Goal: Task Accomplishment & Management: Use online tool/utility

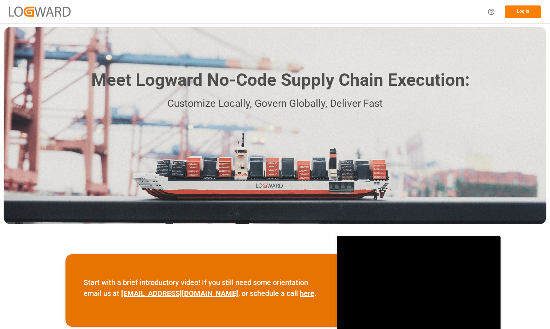
click at [518, 14] on button "Log In" at bounding box center [523, 11] width 36 height 13
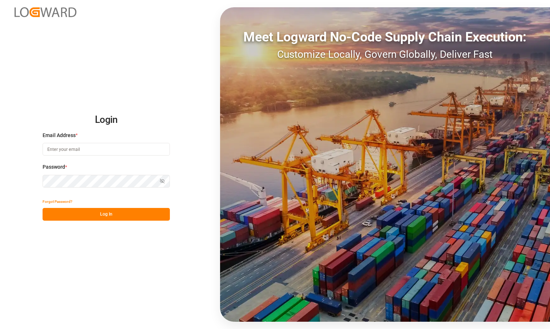
type input "shreyas.prasad@logward.com"
click at [145, 147] on input "shreyas.prasad@logward.com" at bounding box center [106, 149] width 127 height 13
click at [162, 95] on div "Login Email Address * shreyas.prasad@logward.com Password * Show password Forgo…" at bounding box center [275, 164] width 550 height 329
click at [110, 221] on div "Login Email Address * shreyas.prasad@logward.com Password * Show password Forgo…" at bounding box center [275, 164] width 550 height 329
click at [122, 216] on button "Log In" at bounding box center [106, 214] width 127 height 13
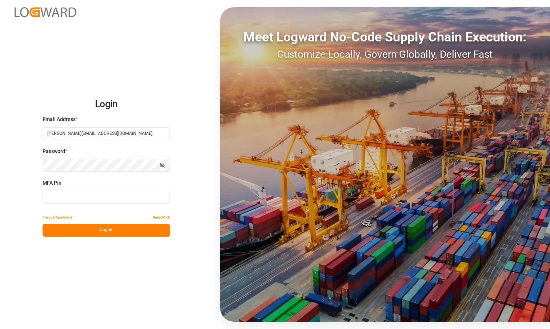
click at [114, 200] on input at bounding box center [106, 197] width 127 height 13
paste input "848003"
type input "848003"
click at [117, 230] on button "Log In" at bounding box center [106, 230] width 127 height 13
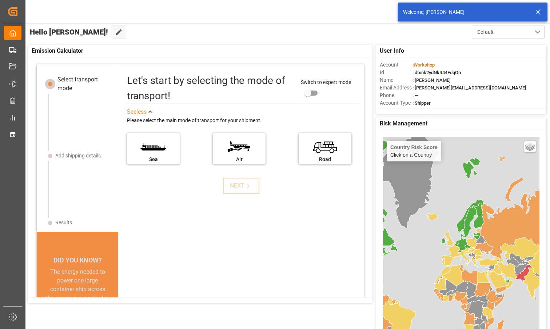
click at [165, 241] on div "Let's start by selecting the mode of transport! Switch to expert mode See less …" at bounding box center [241, 212] width 246 height 280
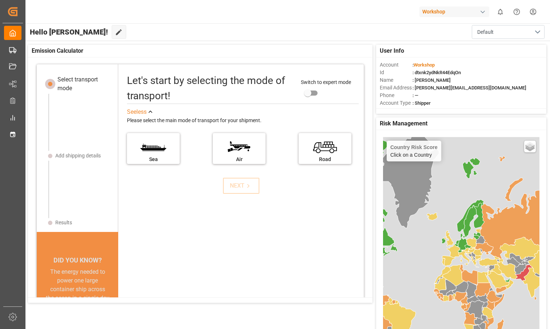
click at [266, 58] on div "Select transport mode Add shipping details Results DID YOU KNOW? A 10% reductio…" at bounding box center [202, 180] width 349 height 245
click at [254, 32] on div "Hello [PERSON_NAME]! Edit Cockpit Default" at bounding box center [287, 31] width 526 height 17
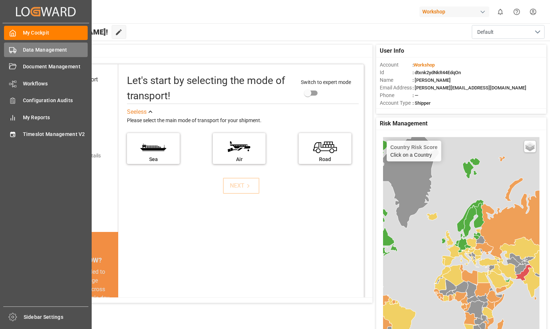
click at [23, 52] on span "Data Management" at bounding box center [55, 50] width 65 height 8
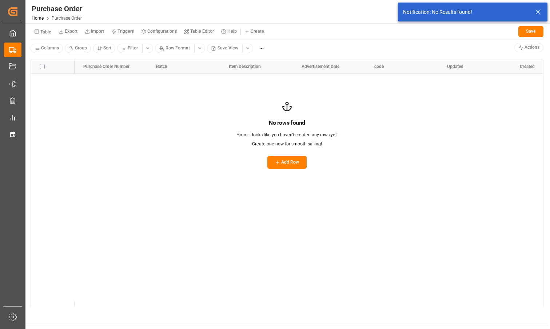
click at [254, 31] on html "Created by potrace 1.15, written by [PERSON_NAME] [DATE]-[DATE] Created by potr…" at bounding box center [275, 164] width 550 height 329
click at [252, 45] on div "New Form" at bounding box center [261, 46] width 37 height 12
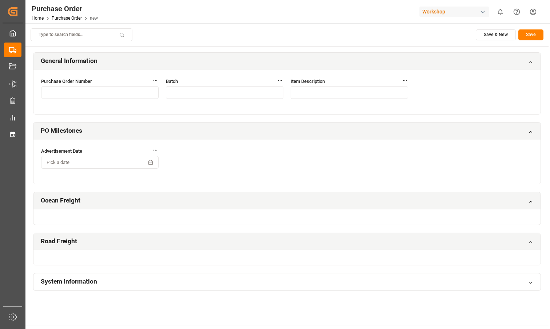
scroll to position [79, 0]
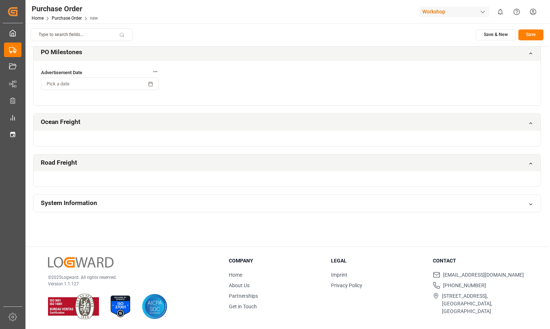
click at [167, 138] on div at bounding box center [287, 138] width 508 height 15
click at [159, 176] on div at bounding box center [287, 178] width 508 height 15
click at [531, 163] on icon at bounding box center [531, 163] width 3 height 1
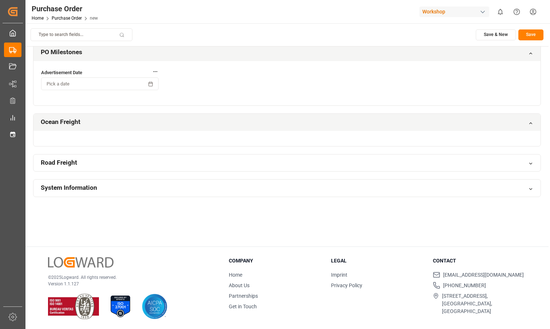
click at [531, 163] on icon at bounding box center [531, 163] width 5 height 5
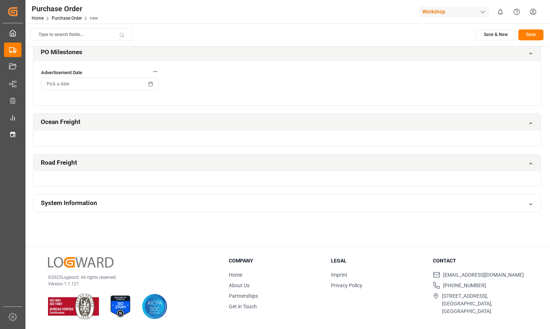
click at [530, 120] on div "Ocean Freight" at bounding box center [287, 122] width 508 height 17
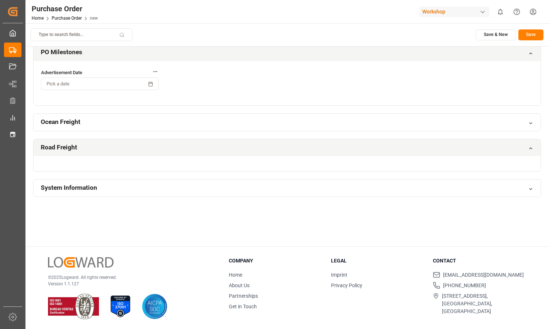
click at [530, 120] on div "Ocean Freight" at bounding box center [287, 122] width 508 height 17
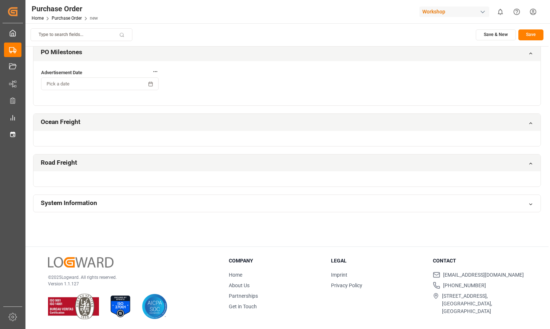
scroll to position [0, 0]
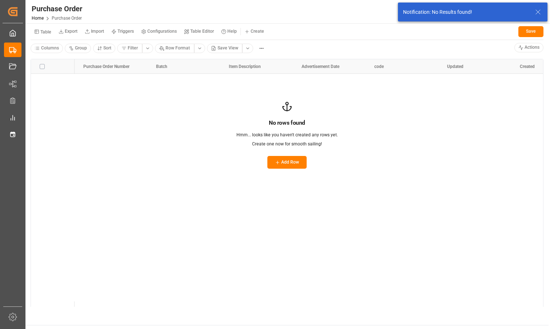
click at [68, 17] on span "Purchase Order" at bounding box center [67, 18] width 30 height 5
click at [37, 34] on button "Table" at bounding box center [43, 31] width 24 height 13
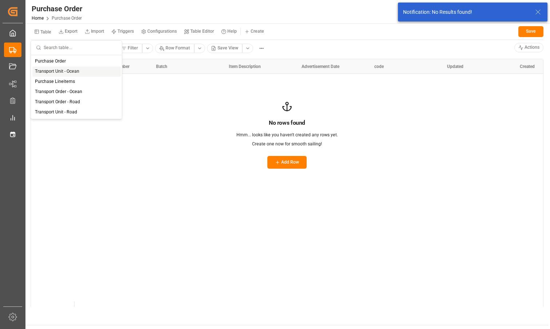
click at [58, 71] on div "Transport Unit - Ocean" at bounding box center [76, 72] width 88 height 10
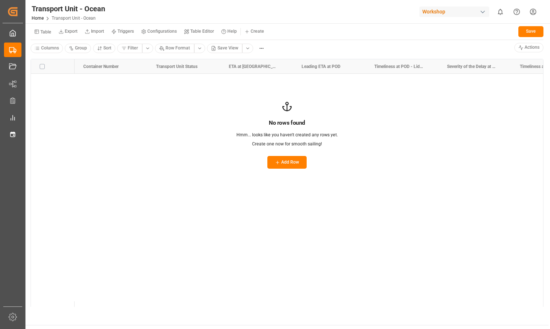
click at [258, 32] on html "Created by potrace 1.15, written by [PERSON_NAME] [DATE]-[DATE] Created by potr…" at bounding box center [275, 164] width 550 height 329
click at [256, 40] on div "New Form" at bounding box center [261, 46] width 37 height 12
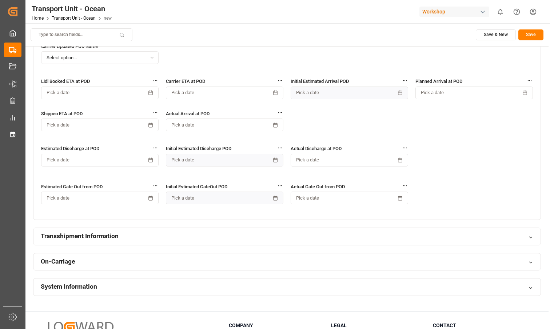
scroll to position [937, 0]
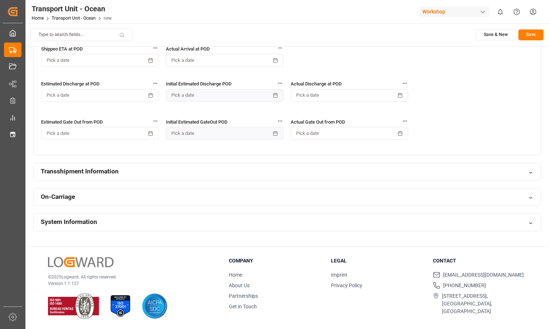
click at [163, 178] on div "Transshipment Information" at bounding box center [287, 171] width 508 height 17
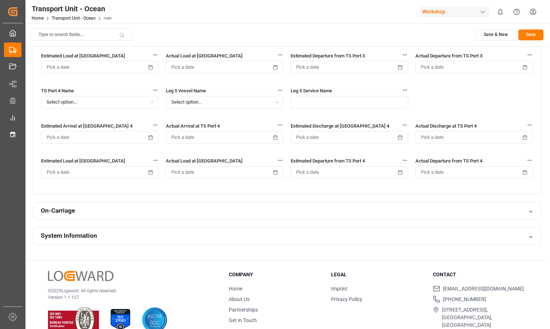
scroll to position [1368, 0]
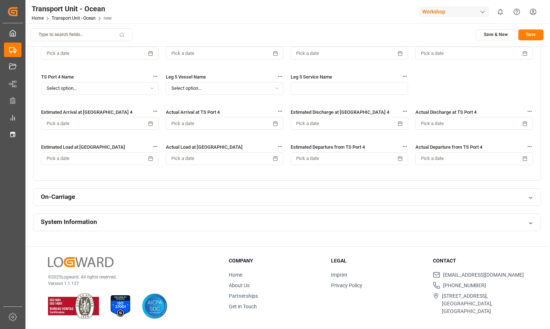
click at [138, 198] on div "On-Carriage" at bounding box center [287, 197] width 508 height 17
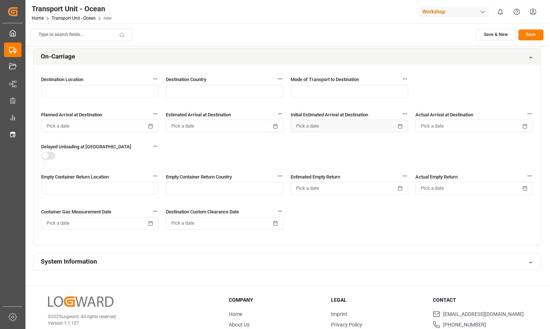
scroll to position [1548, 0]
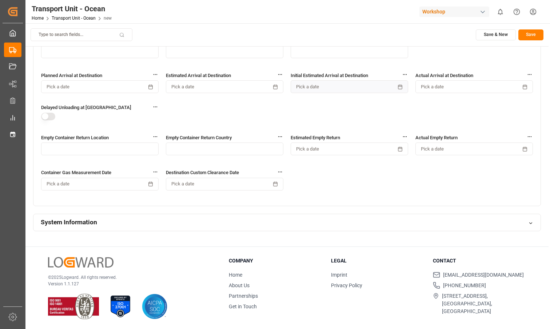
click at [128, 225] on div "System Information" at bounding box center [287, 222] width 508 height 17
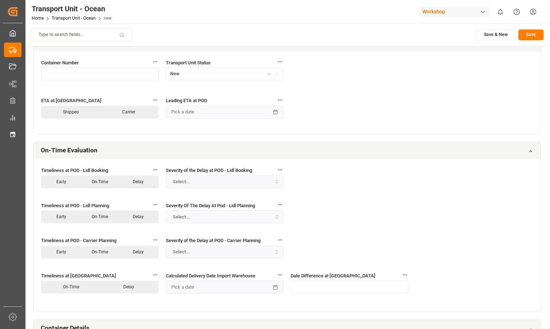
scroll to position [0, 0]
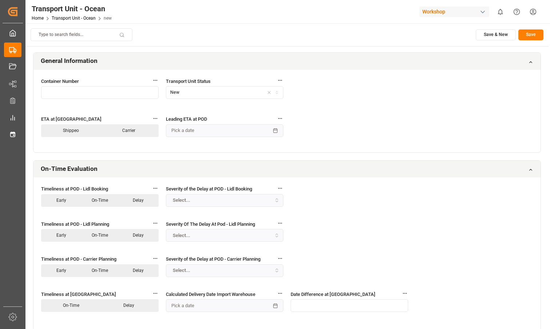
click at [223, 139] on div "Leading ETA at POD Pick a date" at bounding box center [225, 129] width 118 height 29
click at [222, 134] on button "Pick a date" at bounding box center [225, 131] width 118 height 13
click at [274, 131] on rect "button" at bounding box center [276, 131] width 4 height 4
click at [346, 135] on div "Container Number Transport Unit Status New ETA at POD - Source Shippeo Carrier …" at bounding box center [287, 111] width 508 height 83
click at [211, 130] on button "Pick a date" at bounding box center [225, 131] width 118 height 13
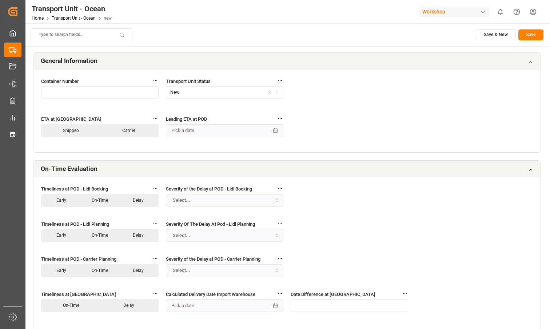
click at [211, 130] on button "Pick a date" at bounding box center [225, 131] width 118 height 13
click at [352, 139] on div "Container Number Transport Unit Status New ETA at POD - Source Shippeo Carrier …" at bounding box center [287, 111] width 508 height 83
click at [359, 138] on div "Container Number Transport Unit Status New ETA at POD - Source Shippeo Carrier …" at bounding box center [287, 111] width 508 height 83
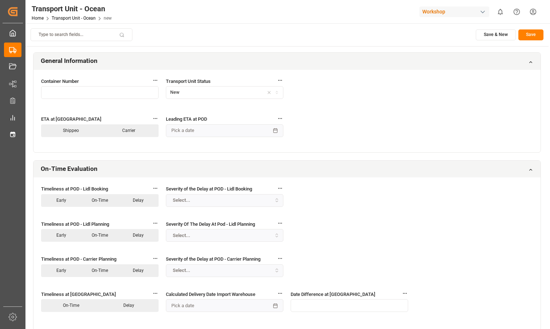
click at [196, 197] on button "Select..." at bounding box center [225, 200] width 118 height 13
click at [227, 203] on div "Select..." at bounding box center [225, 200] width 114 height 7
click at [232, 239] on button "Select..." at bounding box center [225, 235] width 118 height 13
click at [233, 268] on div "Select..." at bounding box center [225, 271] width 114 height 7
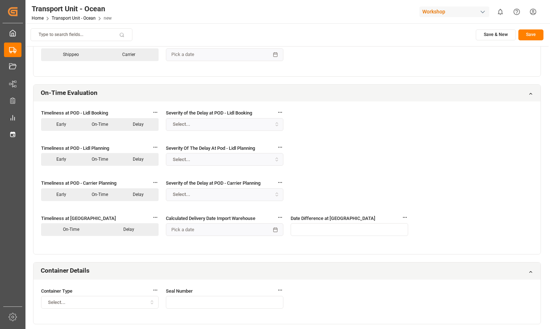
scroll to position [107, 0]
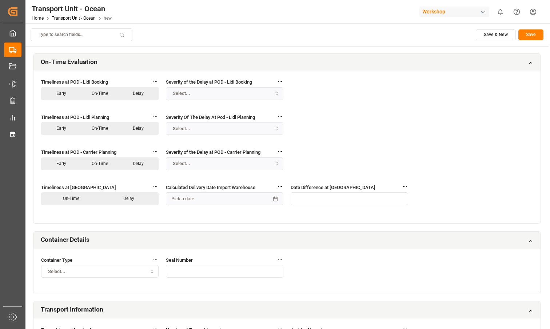
click at [207, 194] on button "Pick a date" at bounding box center [225, 199] width 118 height 13
click at [207, 200] on button "Pick a date" at bounding box center [225, 199] width 118 height 13
click at [380, 147] on div "Timeliness at POD - Lidl Booking Early On-Time Delay Severity of the Delay at P…" at bounding box center [287, 147] width 508 height 153
click at [224, 170] on button "Select..." at bounding box center [225, 164] width 118 height 13
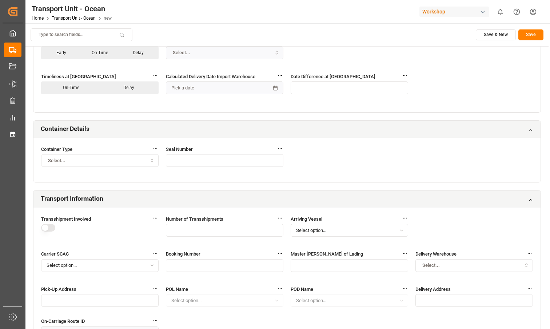
scroll to position [214, 0]
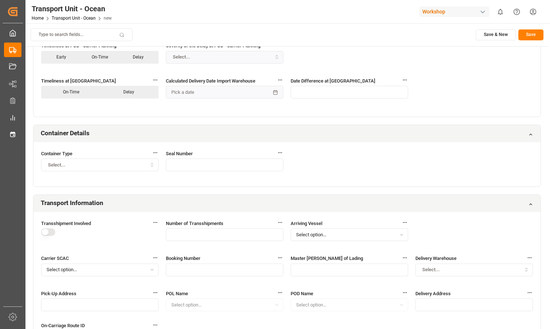
click at [145, 165] on div "Select..." at bounding box center [100, 165] width 114 height 7
click at [230, 185] on div "Container Type Select... Seal Number" at bounding box center [287, 164] width 508 height 45
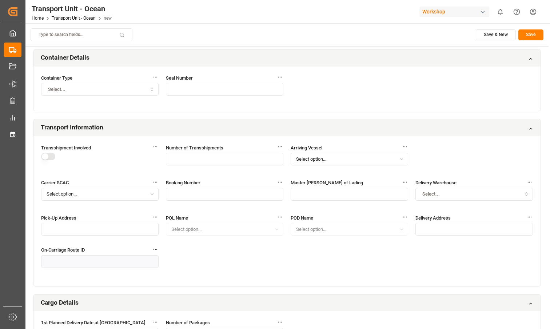
scroll to position [293, 0]
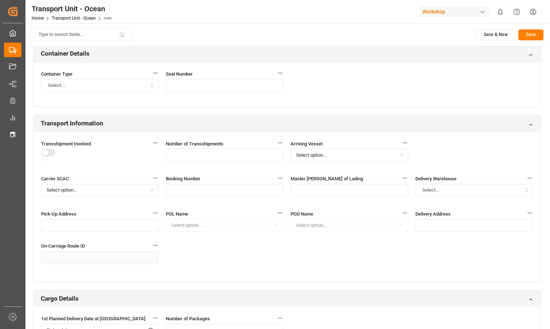
click at [229, 260] on div "Transshipment Involved Number of Transshipments Arriving Vessel Select option..…" at bounding box center [287, 208] width 508 height 150
click at [229, 227] on div "POL Name Select option..." at bounding box center [225, 224] width 118 height 29
click at [333, 226] on div "POD Name Select option..." at bounding box center [350, 224] width 118 height 29
click at [236, 215] on label "POL Name" at bounding box center [225, 214] width 118 height 8
click at [235, 224] on div "POL Name Select option..." at bounding box center [225, 224] width 118 height 29
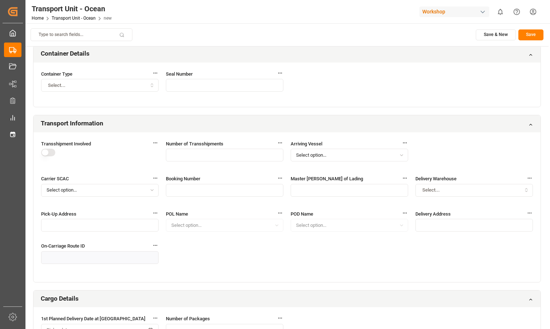
click at [107, 224] on input "button" at bounding box center [100, 225] width 118 height 13
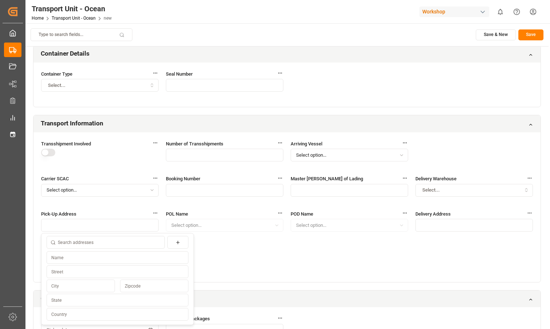
click at [270, 256] on div "Transshipment Involved Number of Transshipments Arriving Vessel Select option..…" at bounding box center [287, 208] width 508 height 150
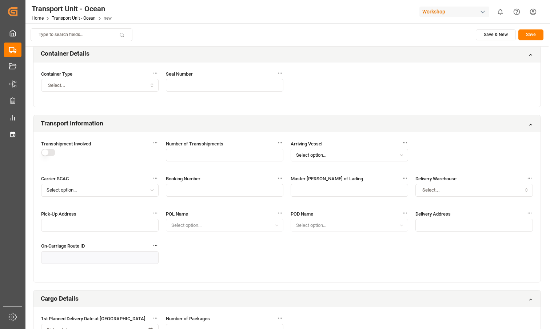
click at [439, 222] on input "button" at bounding box center [475, 225] width 118 height 13
click at [294, 246] on div "Transshipment Involved Number of Transshipments Arriving Vessel Select option..…" at bounding box center [287, 208] width 508 height 150
click at [248, 227] on div "POL Name Select option..." at bounding box center [225, 224] width 118 height 29
click at [254, 255] on div "Transshipment Involved Number of Transshipments Arriving Vessel Select option..…" at bounding box center [287, 208] width 508 height 150
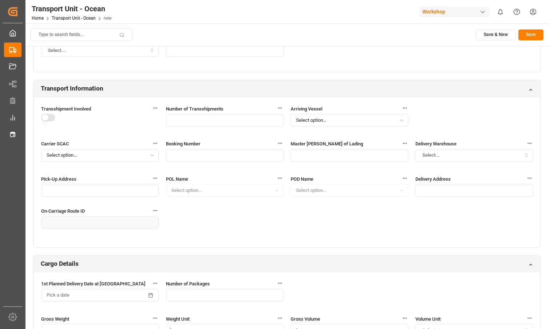
scroll to position [382, 0]
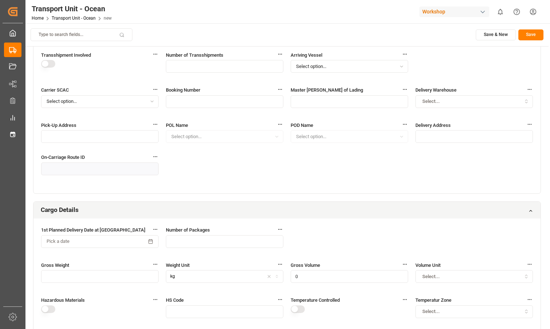
click at [221, 143] on div "POL Name Select option..." at bounding box center [225, 136] width 118 height 29
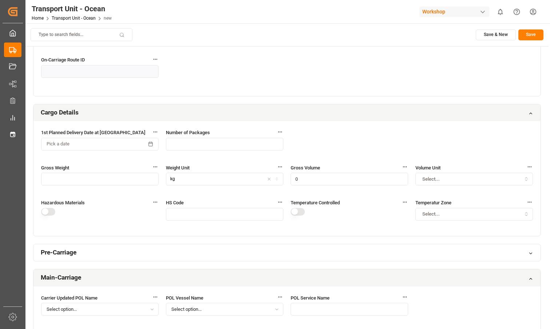
click at [112, 179] on input "text" at bounding box center [100, 179] width 118 height 13
click at [45, 215] on button "button" at bounding box center [48, 212] width 14 height 8
click at [364, 173] on input "0" at bounding box center [350, 179] width 118 height 13
click at [359, 137] on div "1st Planned Delivery Date at Regional Warehouse Pick a date Number of Packages …" at bounding box center [287, 178] width 508 height 115
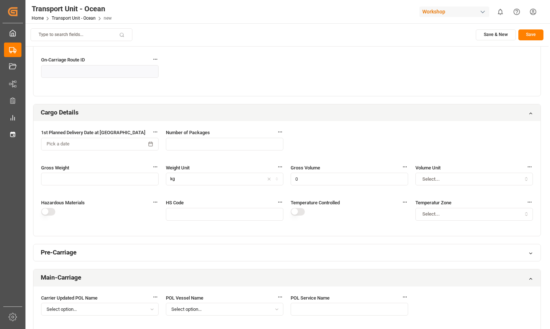
click at [206, 179] on div "kg" at bounding box center [225, 179] width 114 height 7
click at [118, 178] on input "text" at bounding box center [100, 179] width 118 height 13
click at [208, 146] on input "text" at bounding box center [225, 144] width 118 height 13
click at [125, 142] on button "Pick a date" at bounding box center [100, 144] width 118 height 13
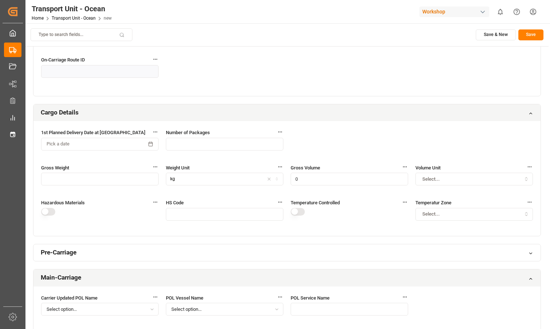
click at [128, 142] on button "Pick a date" at bounding box center [100, 144] width 118 height 13
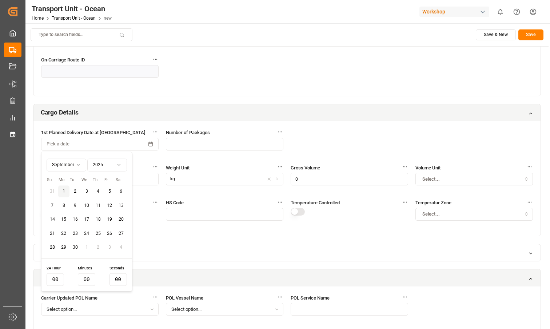
click at [331, 93] on div "Transshipment Involved Number of Transshipments Arriving Vessel Select option..…" at bounding box center [287, 21] width 508 height 150
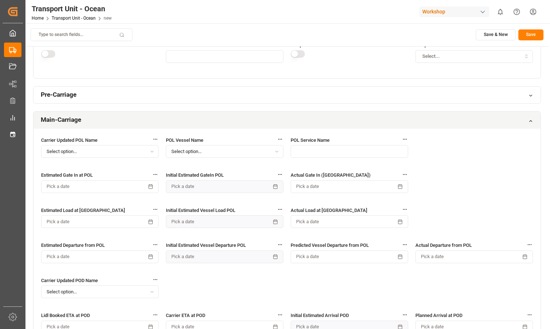
scroll to position [653, 0]
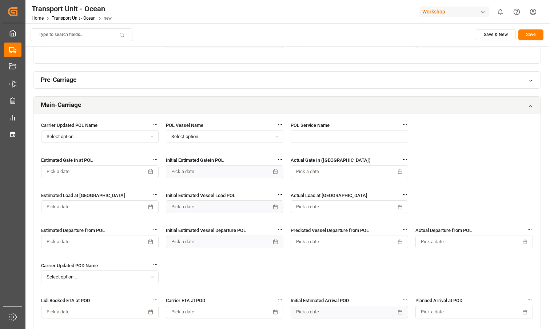
click at [355, 86] on div "Pre-Carriage" at bounding box center [287, 80] width 508 height 17
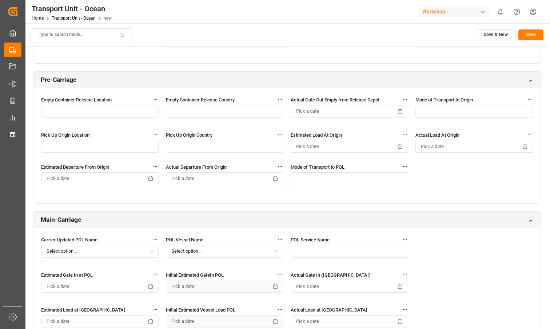
click at [440, 182] on div "Empty Container Release Location Empty Container Release Country Actual Gate Ou…" at bounding box center [287, 145] width 508 height 115
click at [376, 171] on div "Mode of Transport to POL" at bounding box center [350, 177] width 118 height 29
click at [368, 177] on input "text" at bounding box center [350, 179] width 118 height 13
click at [455, 185] on div "Empty Container Release Location Empty Container Release Country Actual Gate Ou…" at bounding box center [287, 145] width 508 height 115
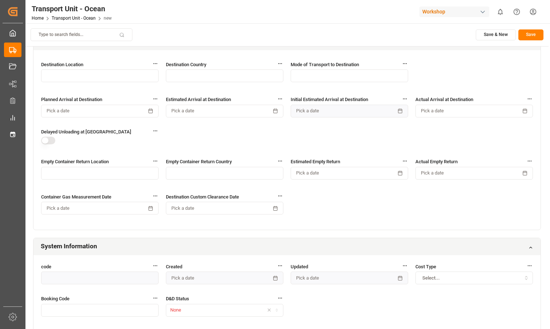
scroll to position [1740, 0]
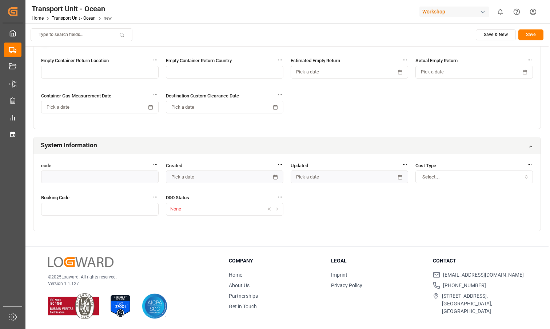
click at [106, 203] on input "text" at bounding box center [100, 209] width 118 height 13
click at [231, 215] on button "None" at bounding box center [225, 209] width 118 height 13
click at [368, 216] on div "code Created Pick a date Updated Pick a date Cost Type Select... Booking Code D…" at bounding box center [287, 192] width 508 height 77
click at [457, 176] on div "Select..." at bounding box center [475, 177] width 114 height 7
click at [362, 210] on div "code Created Pick a date Updated Pick a date Cost Type Select... Booking Code D…" at bounding box center [287, 192] width 508 height 77
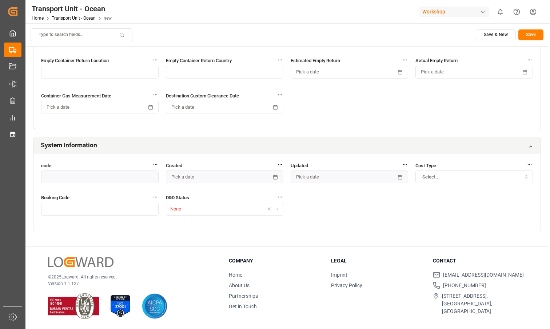
click at [478, 169] on label "Cost Type" at bounding box center [475, 166] width 118 height 8
click at [475, 179] on div "Select..." at bounding box center [475, 177] width 114 height 7
click at [380, 197] on div "code Created Pick a date Updated Pick a date Cost Type Select... Booking Code D…" at bounding box center [287, 192] width 508 height 77
click at [210, 205] on button "None" at bounding box center [225, 209] width 118 height 13
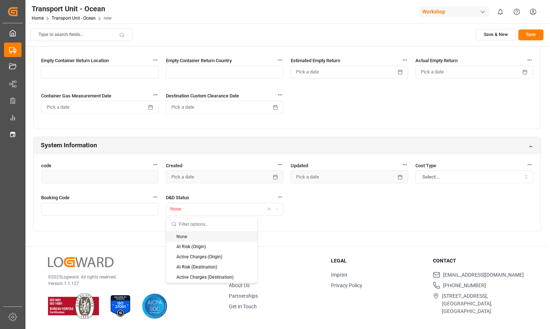
click at [400, 208] on div "code Created Pick a date Updated Pick a date Cost Type Select... Booking Code D…" at bounding box center [287, 192] width 508 height 77
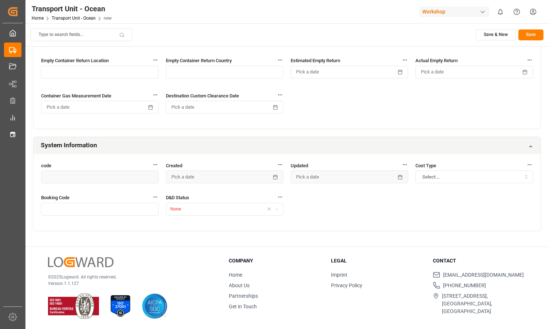
click at [480, 182] on button "Select..." at bounding box center [475, 177] width 118 height 13
click at [372, 217] on div "code Created Pick a date Updated Pick a date Cost Type Select... Booking Code D…" at bounding box center [287, 192] width 508 height 77
click at [466, 181] on button "Select..." at bounding box center [475, 177] width 118 height 13
click at [375, 218] on div "code Created Pick a date Updated Pick a date Cost Type Select... Booking Code D…" at bounding box center [287, 192] width 508 height 77
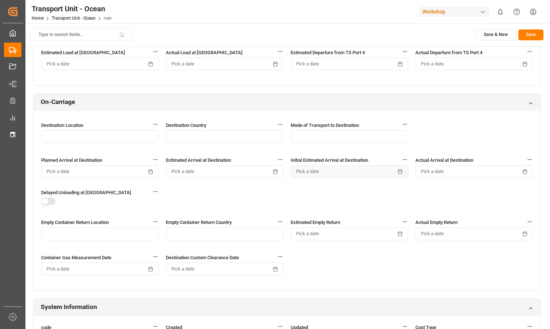
scroll to position [1577, 0]
click at [42, 202] on button "button" at bounding box center [48, 202] width 14 height 8
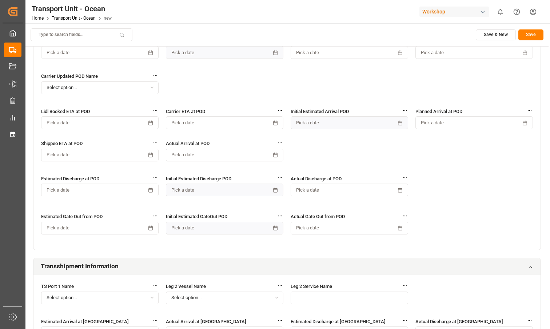
click at [217, 209] on div "Carrier Updated POL Name Select option... POL Vessel Name Select option... POL …" at bounding box center [287, 87] width 508 height 326
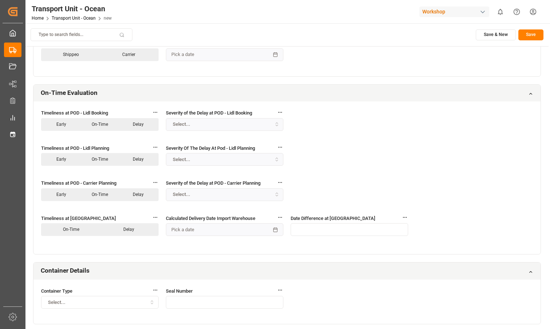
scroll to position [90, 0]
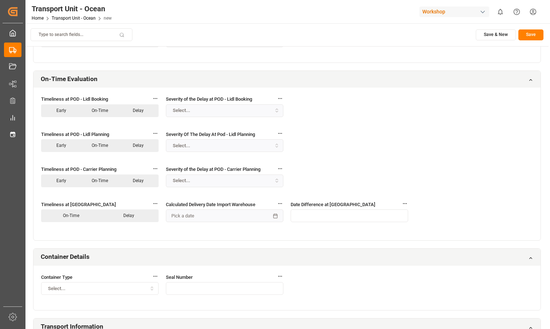
click at [191, 116] on button "Select..." at bounding box center [225, 110] width 118 height 13
click at [140, 112] on p "Delay" at bounding box center [138, 110] width 37 height 9
click at [101, 111] on p "On-Time" at bounding box center [100, 110] width 37 height 9
click at [61, 112] on p "Early" at bounding box center [61, 110] width 37 height 9
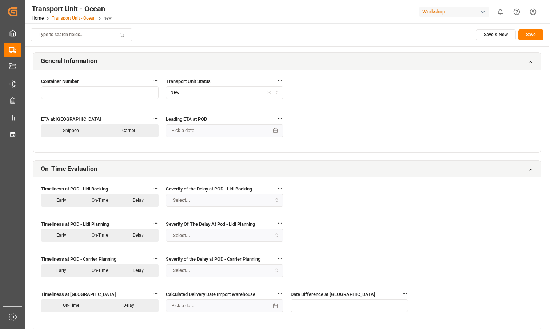
click at [63, 18] on link "Transport Unit - Ocean" at bounding box center [74, 18] width 44 height 5
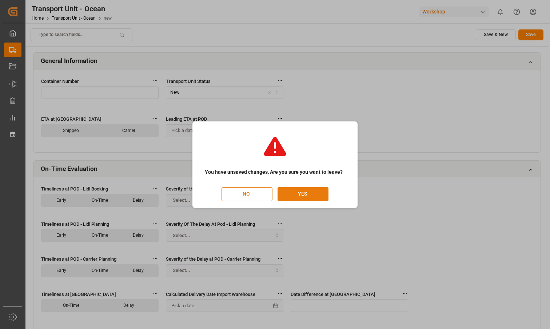
click at [302, 193] on button "YES" at bounding box center [303, 194] width 51 height 14
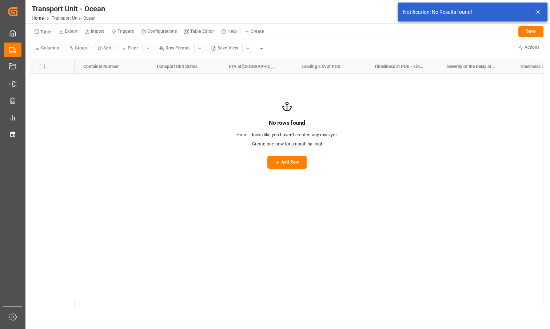
click at [204, 35] on button "Table Editor" at bounding box center [199, 31] width 37 height 11
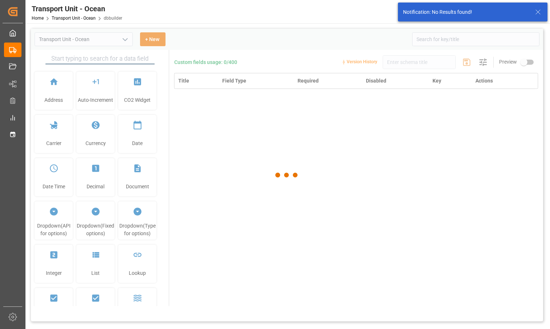
type input "Transport Unit - Ocean"
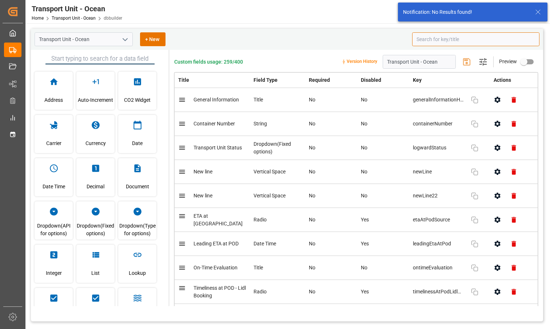
click at [510, 42] on input at bounding box center [475, 39] width 127 height 14
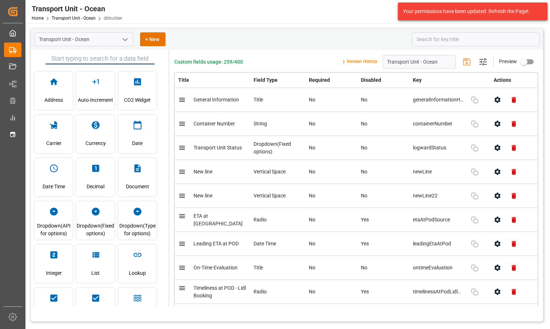
click at [302, 42] on div "Transport Unit - Ocean + New" at bounding box center [221, 39] width 373 height 14
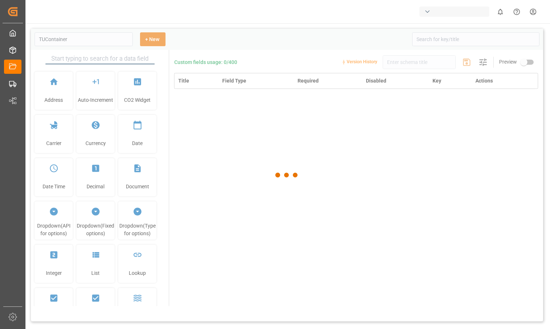
type input "Transport Unit - Ocean"
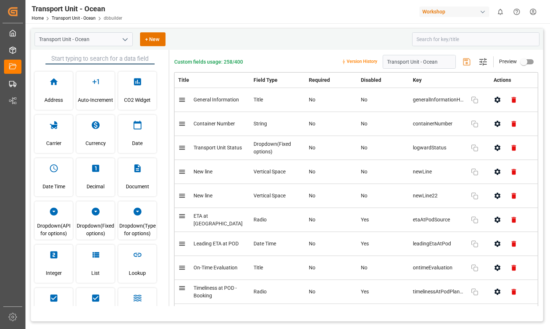
click at [271, 41] on div "Transport Unit - Ocean + New" at bounding box center [221, 39] width 373 height 14
click at [278, 70] on div "Custom fields usage: 258/400 Version History Transport Unit - Ocean Settings Pr…" at bounding box center [356, 178] width 374 height 257
click at [272, 51] on div "Custom fields usage: 258/400 Version History Transport Unit - Ocean Settings Pr…" at bounding box center [356, 178] width 374 height 257
click at [79, 17] on link "Transport Unit - Ocean" at bounding box center [74, 18] width 44 height 5
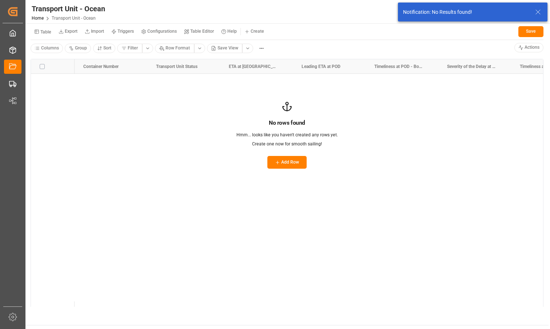
click at [139, 196] on div at bounding box center [309, 190] width 469 height 233
click at [41, 32] on small "Table" at bounding box center [45, 32] width 11 height 4
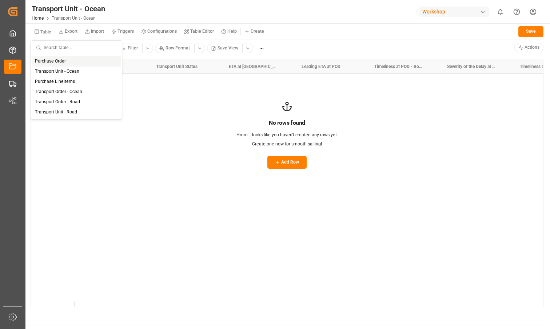
click at [200, 30] on small "Table Editor" at bounding box center [202, 31] width 24 height 4
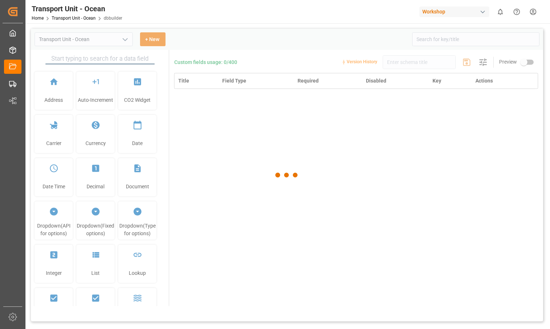
type input "Transport Unit - Ocean"
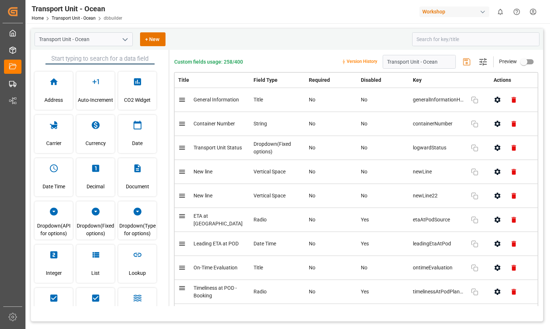
click at [126, 40] on icon "open menu" at bounding box center [125, 39] width 9 height 9
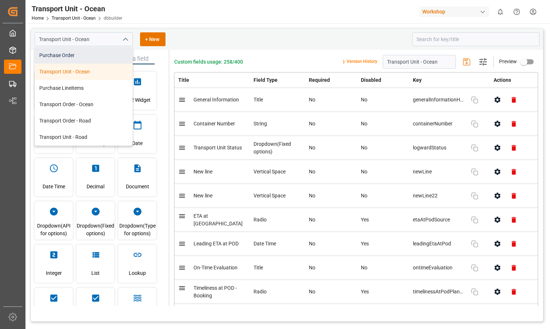
click at [89, 59] on div "Purchase Order" at bounding box center [84, 55] width 98 height 16
type input "Purchase Order"
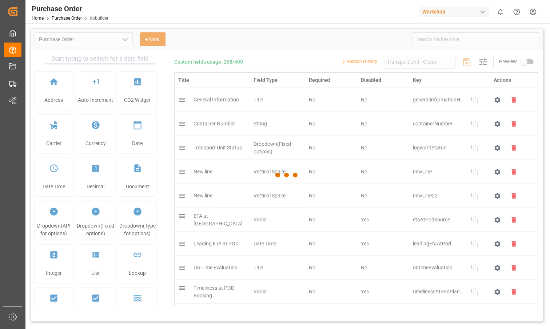
type input "Purchase Order"
